Goal: Navigation & Orientation: Find specific page/section

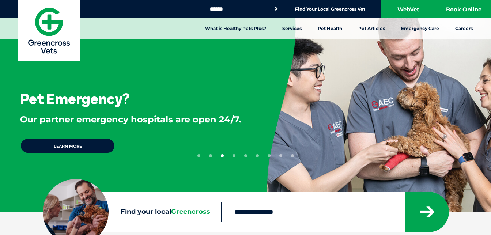
scroll to position [155, 0]
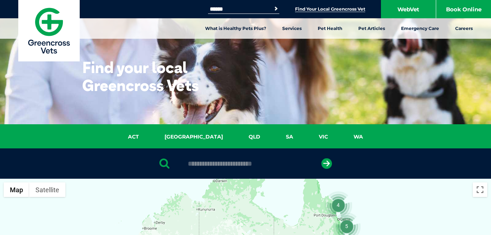
click at [325, 6] on li "Find Your Local Greencross Vet" at bounding box center [330, 9] width 70 height 8
click at [340, 135] on link "WA" at bounding box center [357, 137] width 35 height 8
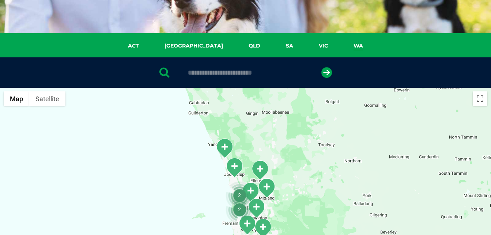
scroll to position [98, 0]
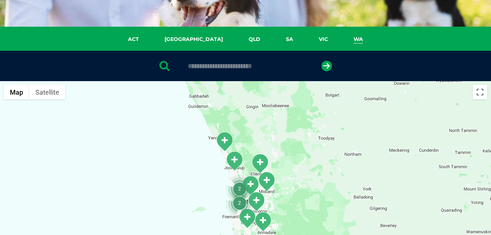
click at [270, 71] on div at bounding box center [245, 66] width 491 height 30
click at [239, 68] on input "text" at bounding box center [245, 65] width 122 height 7
type input "****"
click at [326, 65] on icon "submit" at bounding box center [326, 66] width 11 height 11
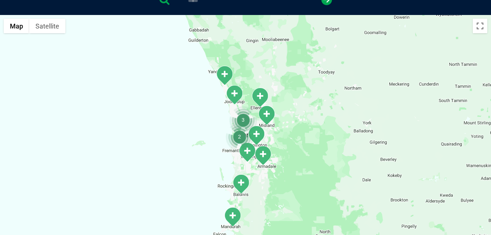
scroll to position [160, 0]
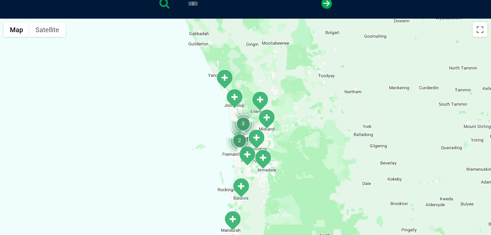
click at [234, 95] on img "Joondalup" at bounding box center [234, 98] width 18 height 20
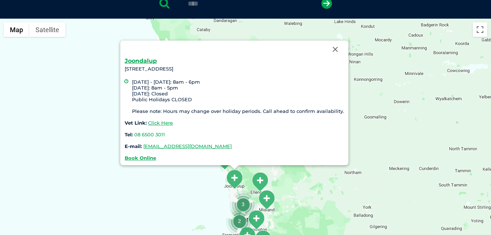
click at [387, 130] on div "Joondalup [STREET_ADDRESS] [DATE] - [DATE]: 8am - 6pm [DATE]: 8am - 5pm [DATE]:…" at bounding box center [245, 160] width 491 height 282
click at [332, 48] on button "Close" at bounding box center [335, 50] width 18 height 18
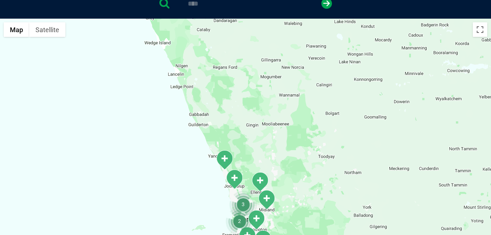
click at [224, 157] on img "Butler" at bounding box center [224, 160] width 18 height 20
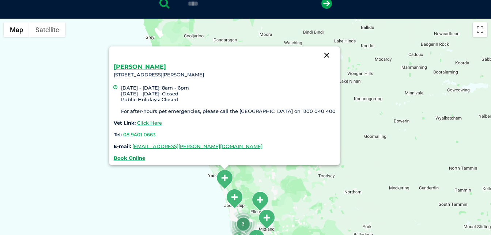
click at [328, 47] on button "Close" at bounding box center [326, 55] width 18 height 18
